Goal: Task Accomplishment & Management: Manage account settings

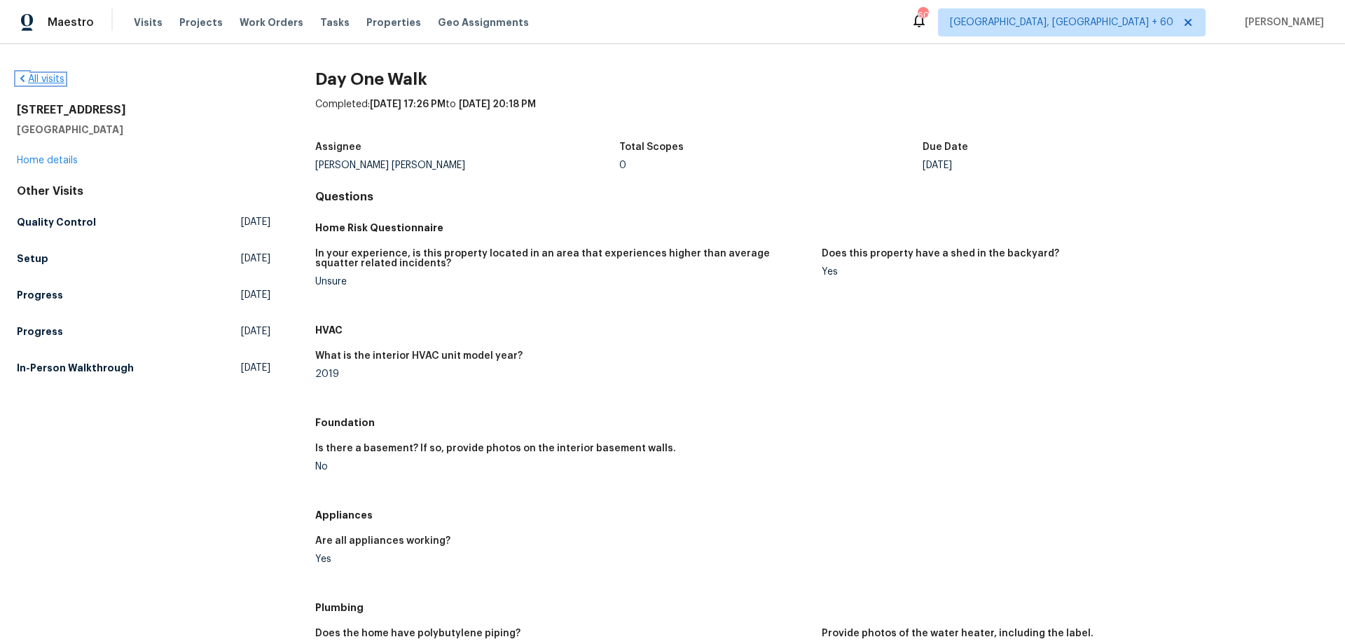
click at [49, 78] on link "All visits" at bounding box center [41, 79] width 48 height 10
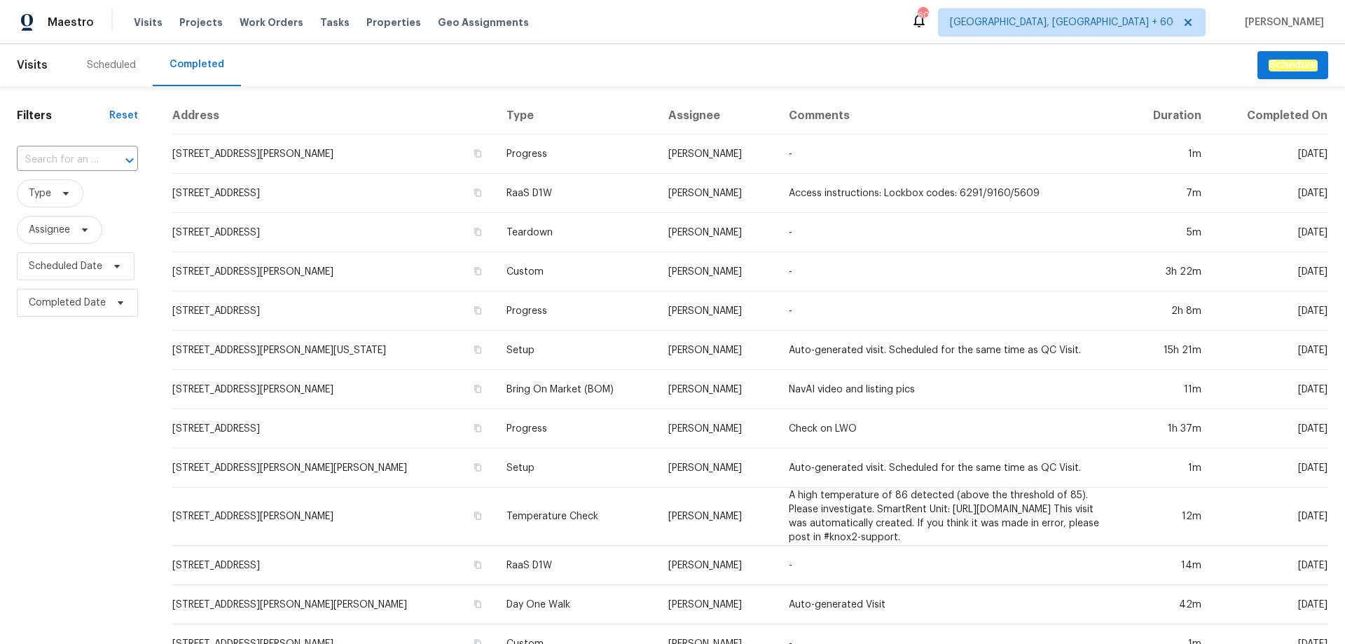
click at [57, 161] on input "text" at bounding box center [58, 160] width 82 height 22
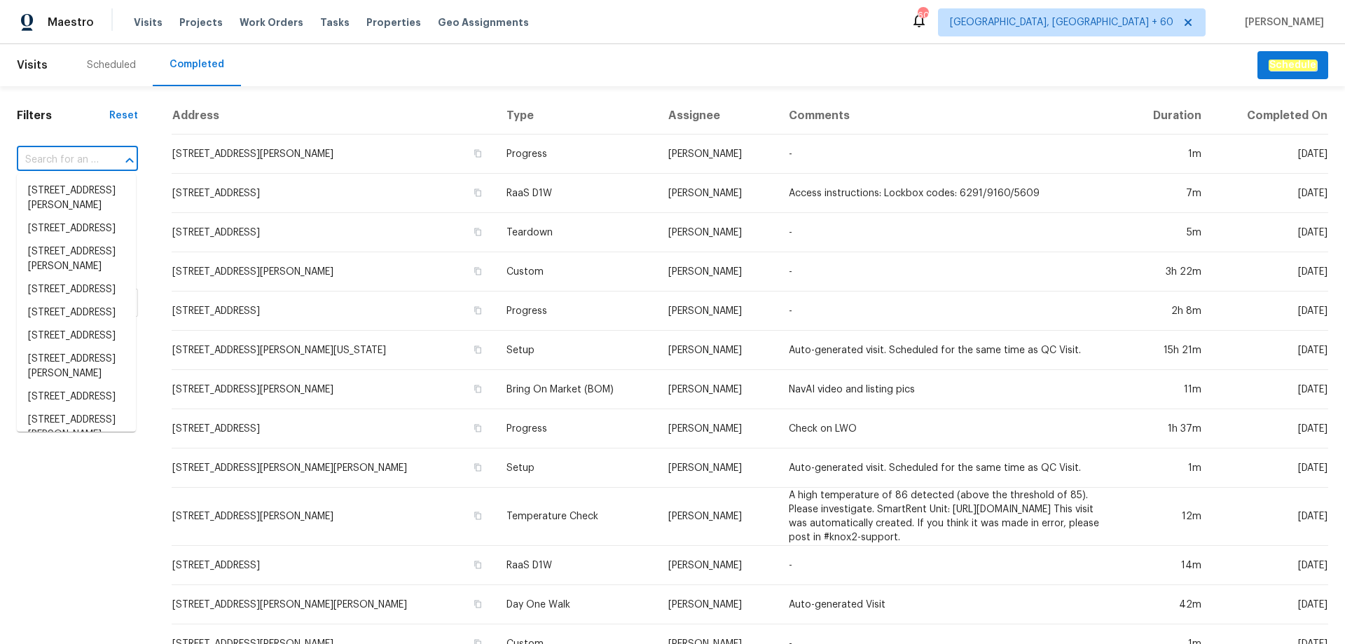
paste input "[STREET_ADDRESS][PERSON_NAME]"
type input "[STREET_ADDRESS][PERSON_NAME]"
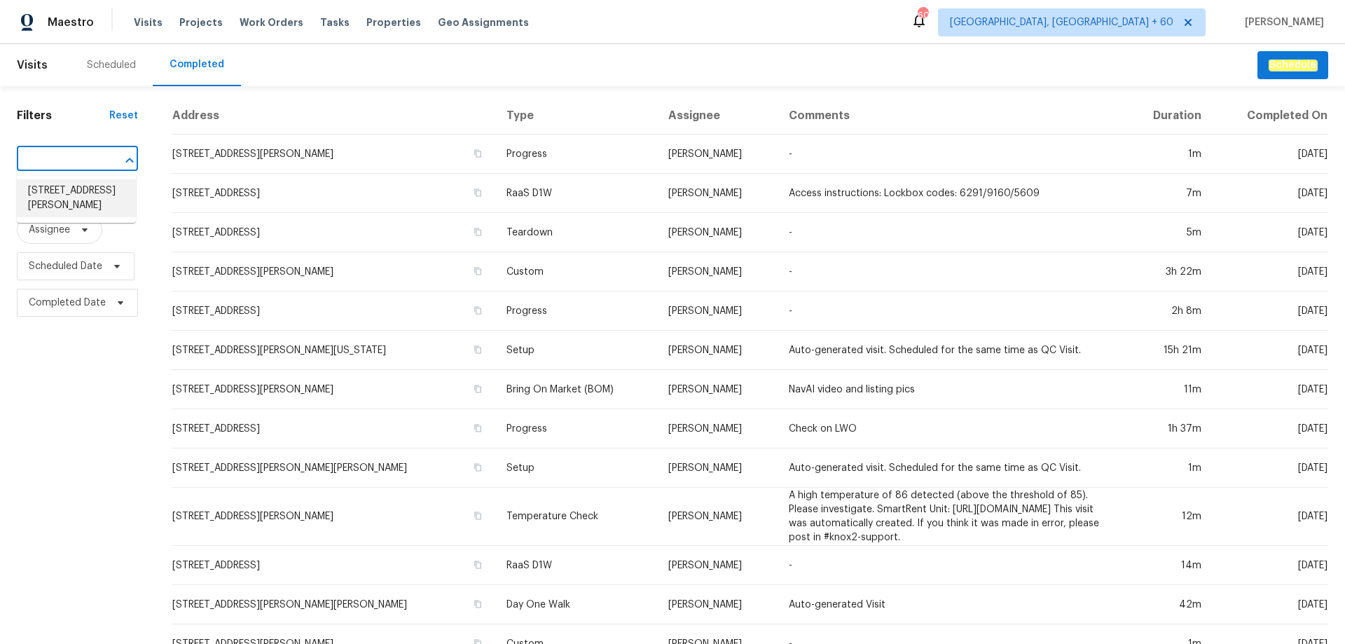
click at [78, 190] on li "[STREET_ADDRESS][PERSON_NAME]" at bounding box center [76, 198] width 119 height 38
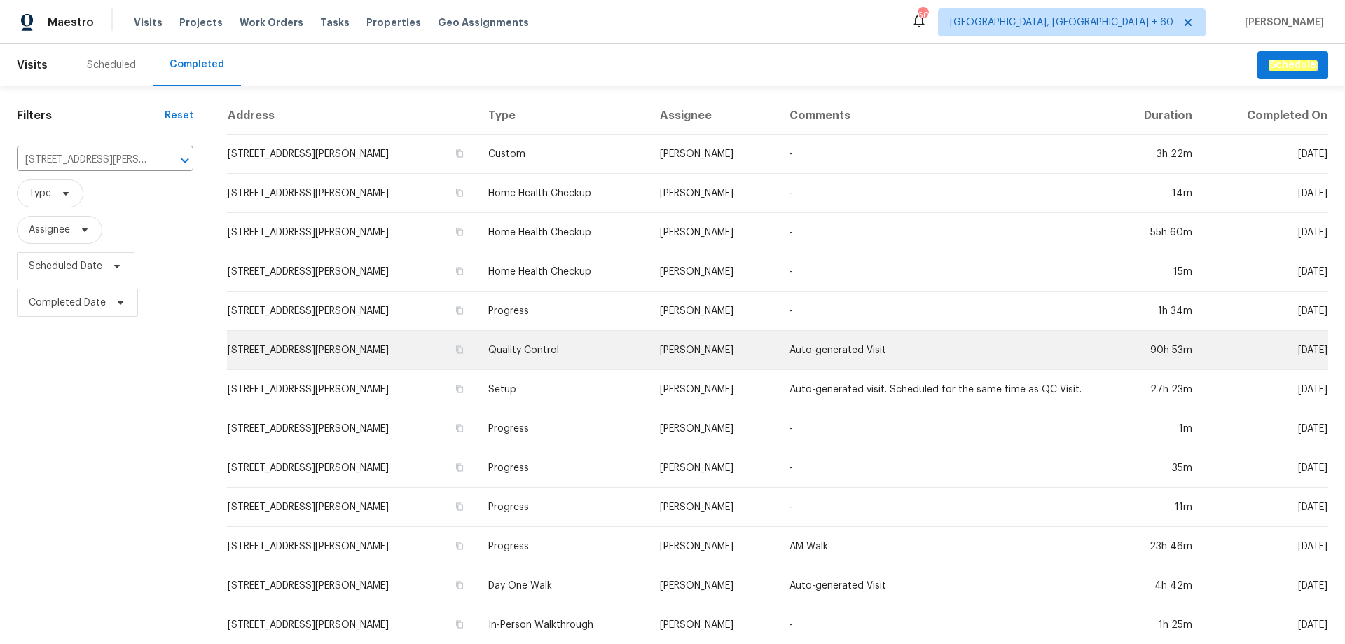
scroll to position [22, 0]
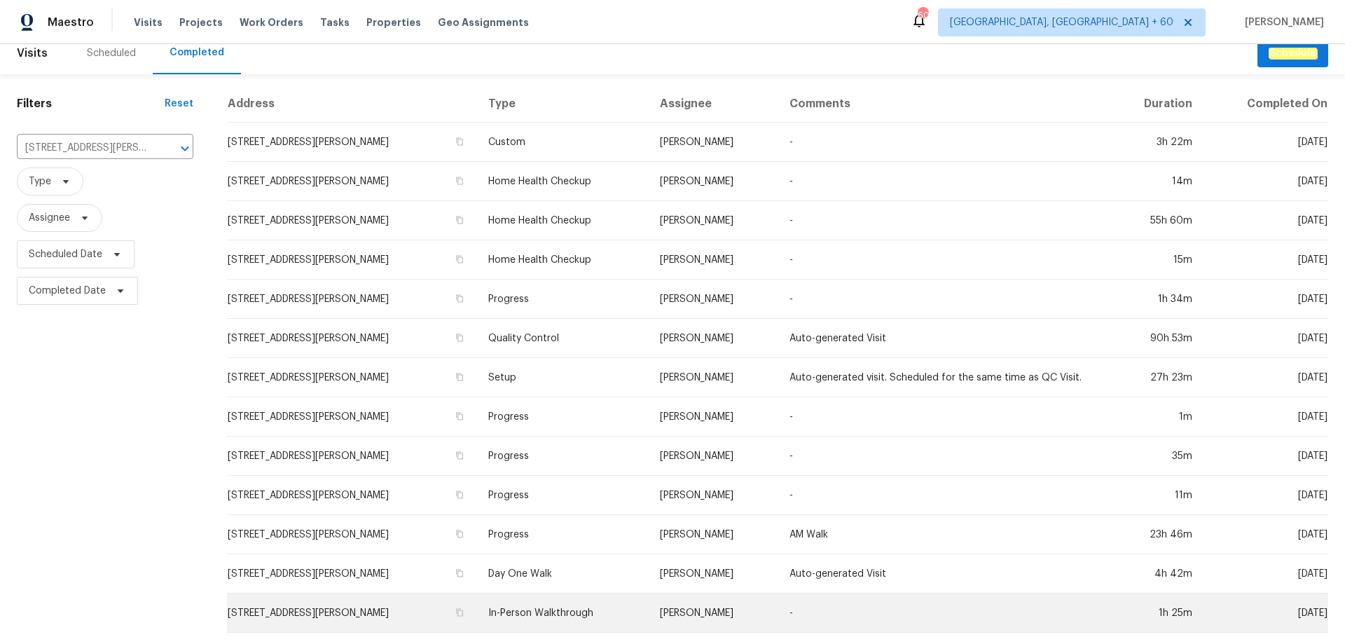
click at [558, 599] on td "In-Person Walkthrough" at bounding box center [563, 612] width 172 height 39
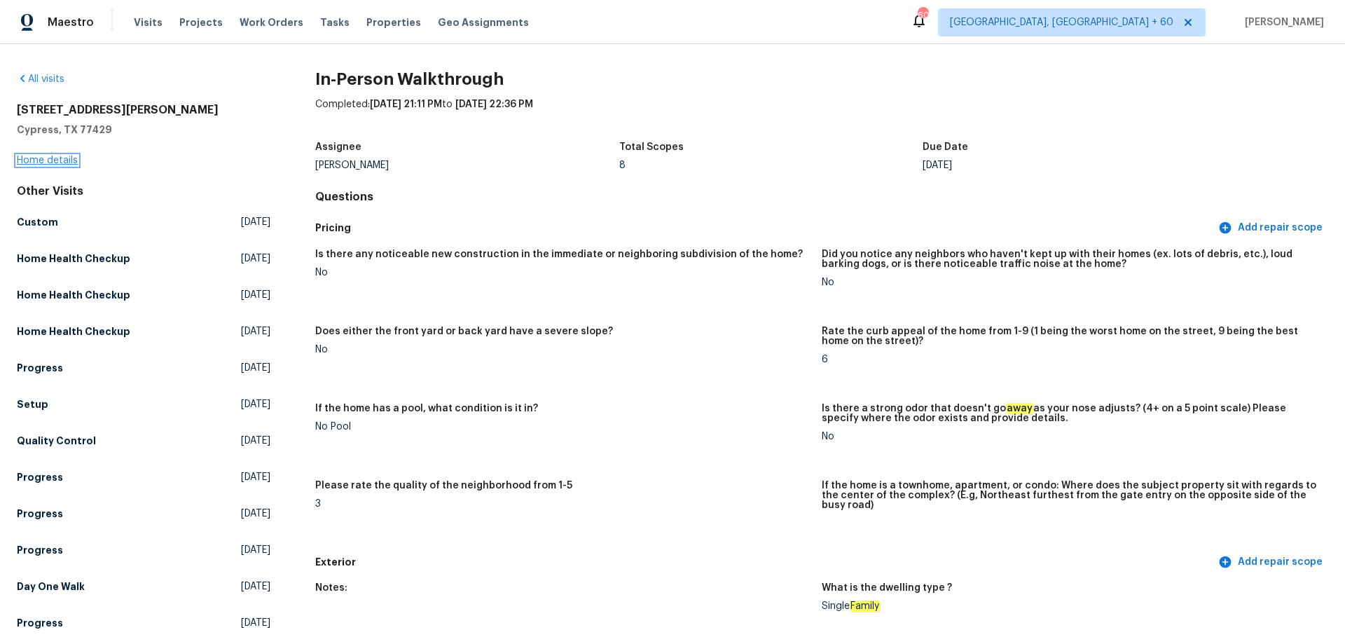
click at [66, 158] on link "Home details" at bounding box center [47, 161] width 61 height 10
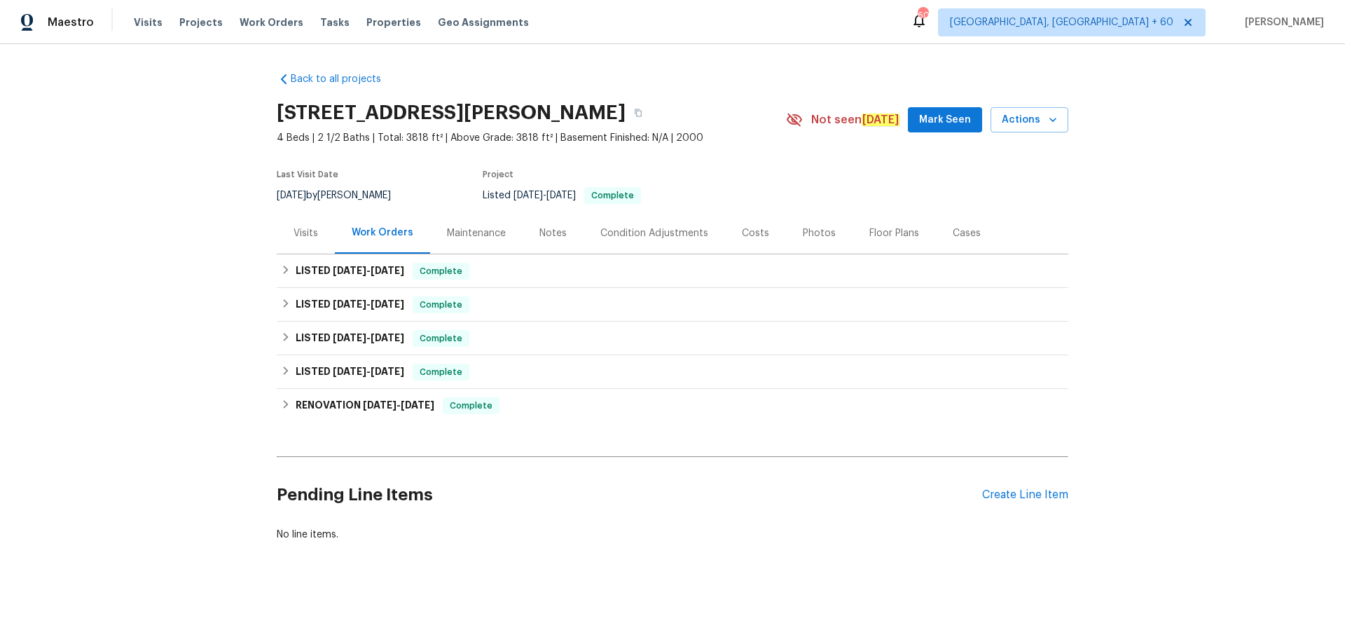
click at [787, 233] on div "Photos" at bounding box center [819, 232] width 67 height 41
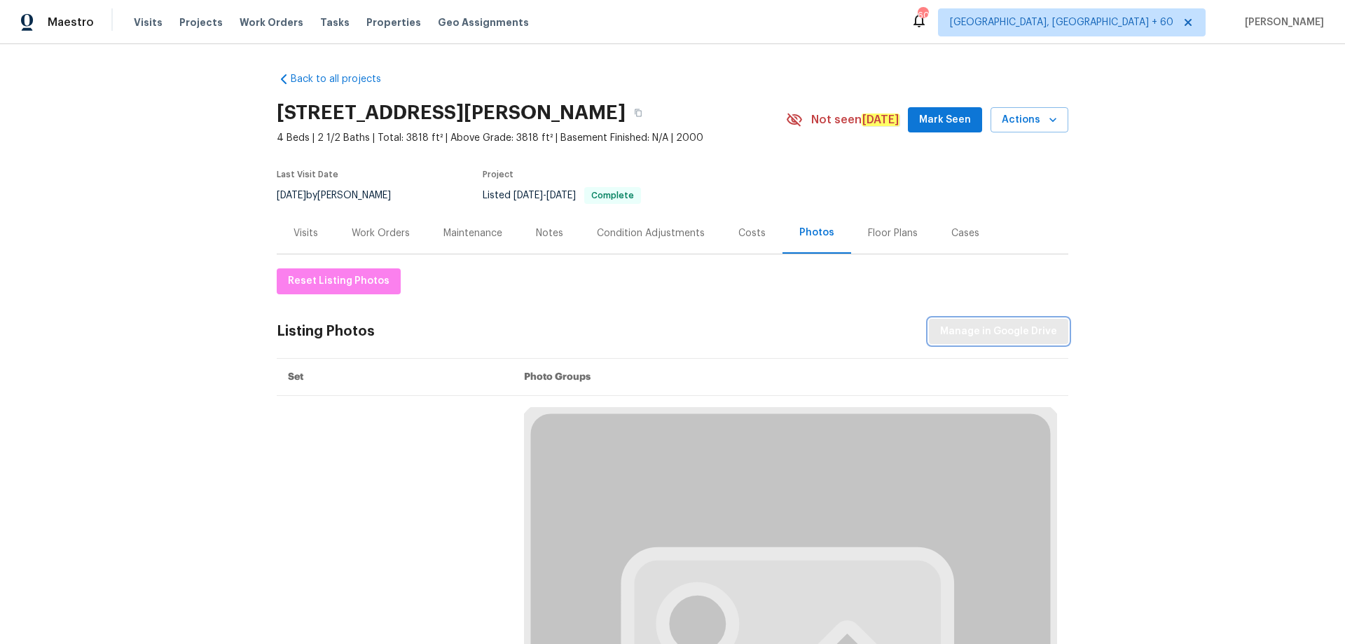
click at [984, 331] on span "Manage in Google Drive" at bounding box center [998, 332] width 117 height 18
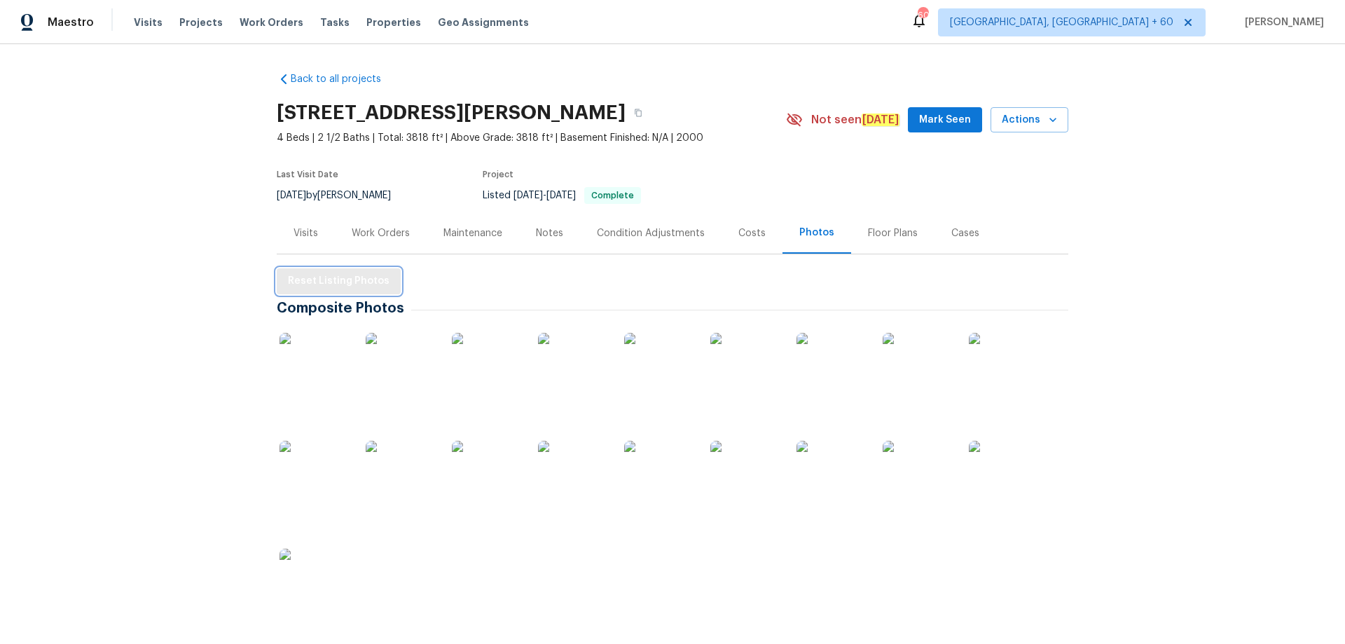
click at [347, 286] on span "Reset Listing Photos" at bounding box center [339, 282] width 102 height 18
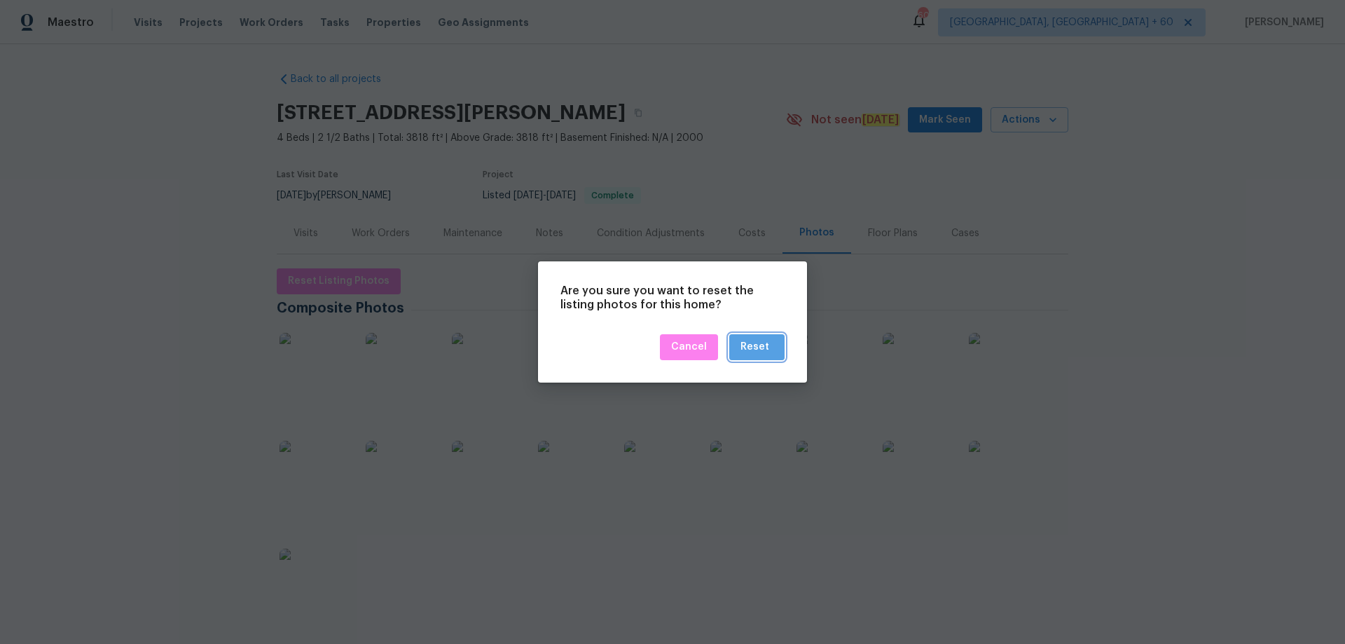
click at [767, 347] on div "Reset" at bounding box center [754, 347] width 29 height 18
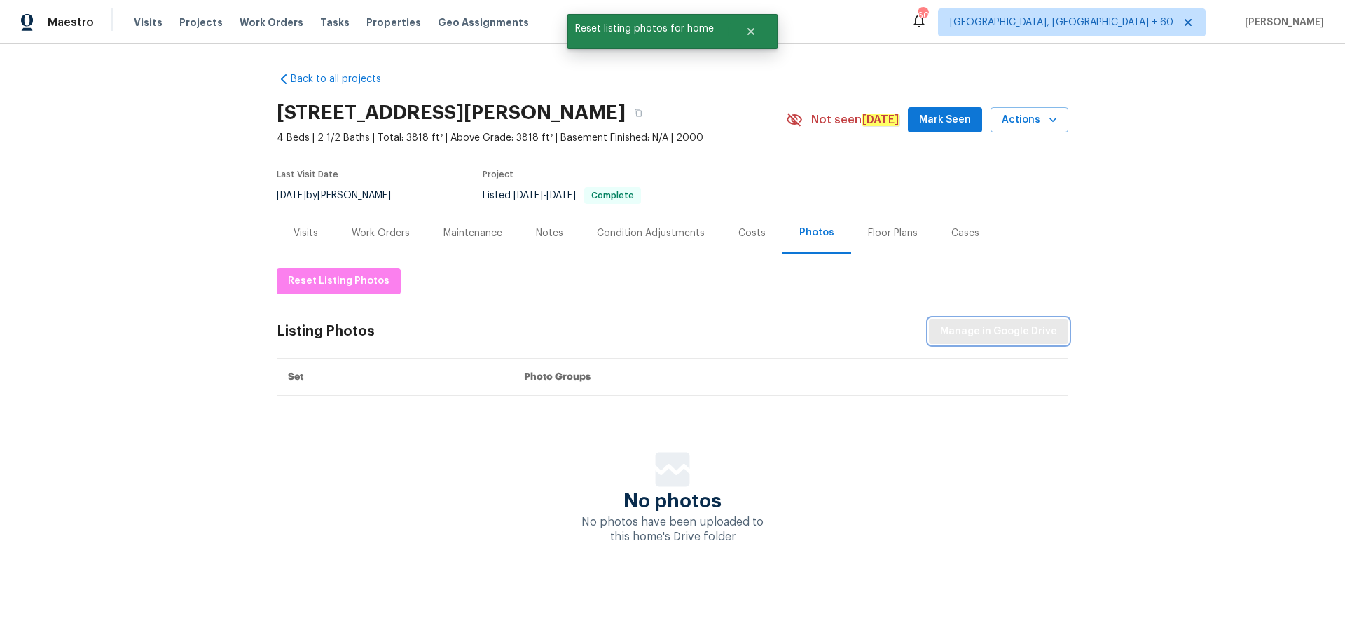
click at [985, 324] on span "Manage in Google Drive" at bounding box center [998, 332] width 117 height 18
